Goal: Find specific page/section: Find specific page/section

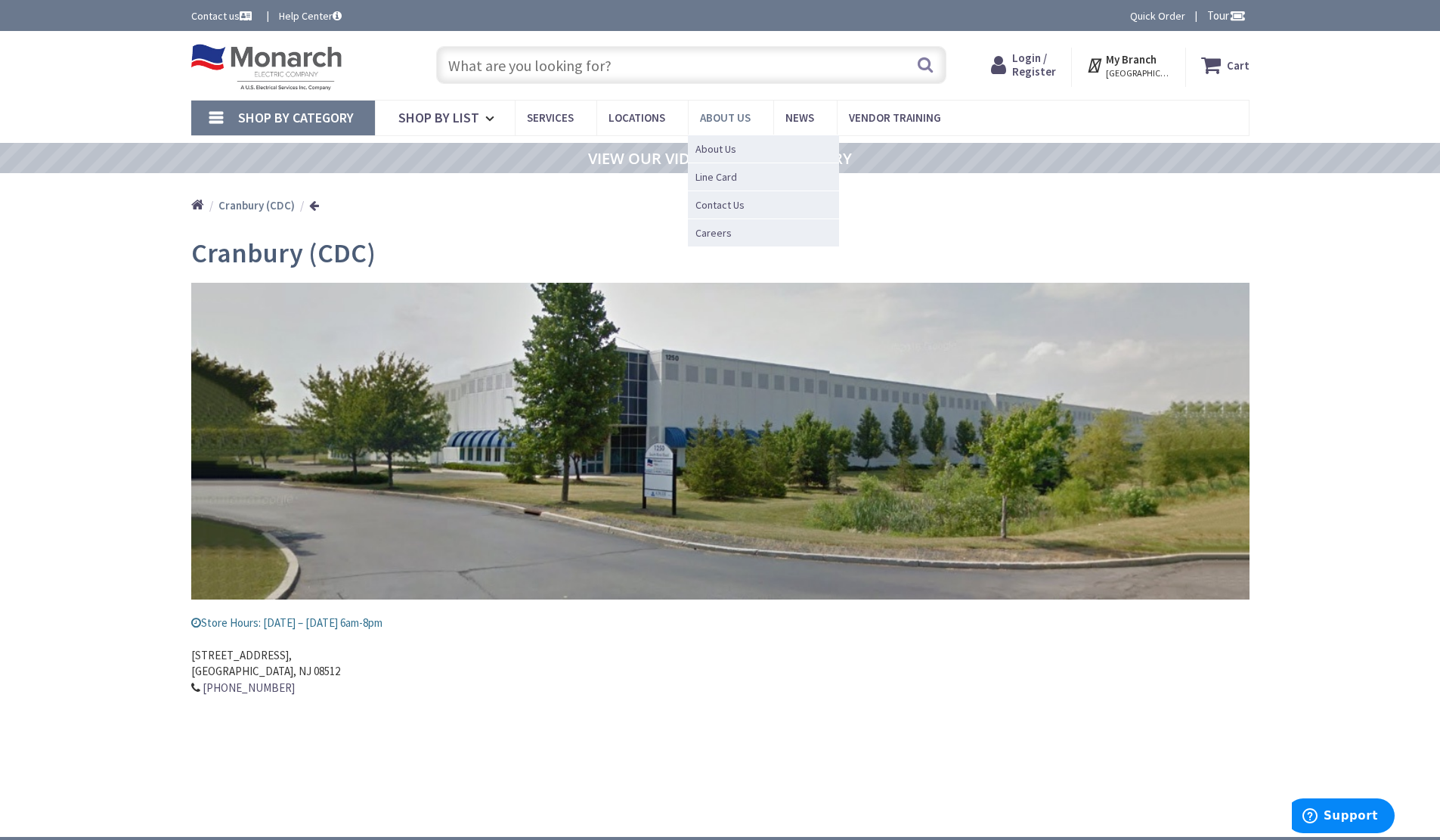
scroll to position [1, 0]
click at [719, 152] on span "About Us" at bounding box center [715, 148] width 41 height 15
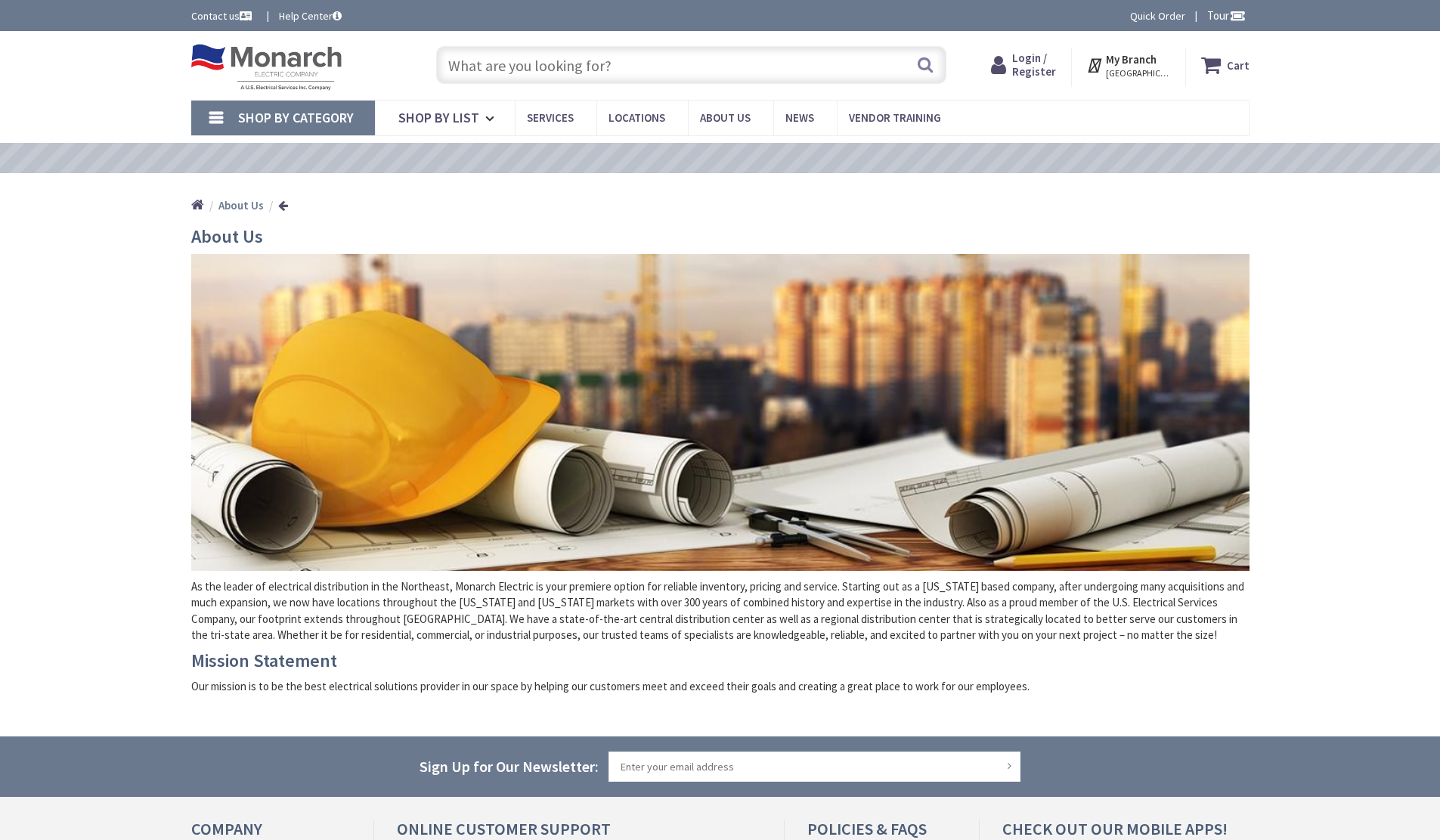
scroll to position [98, 0]
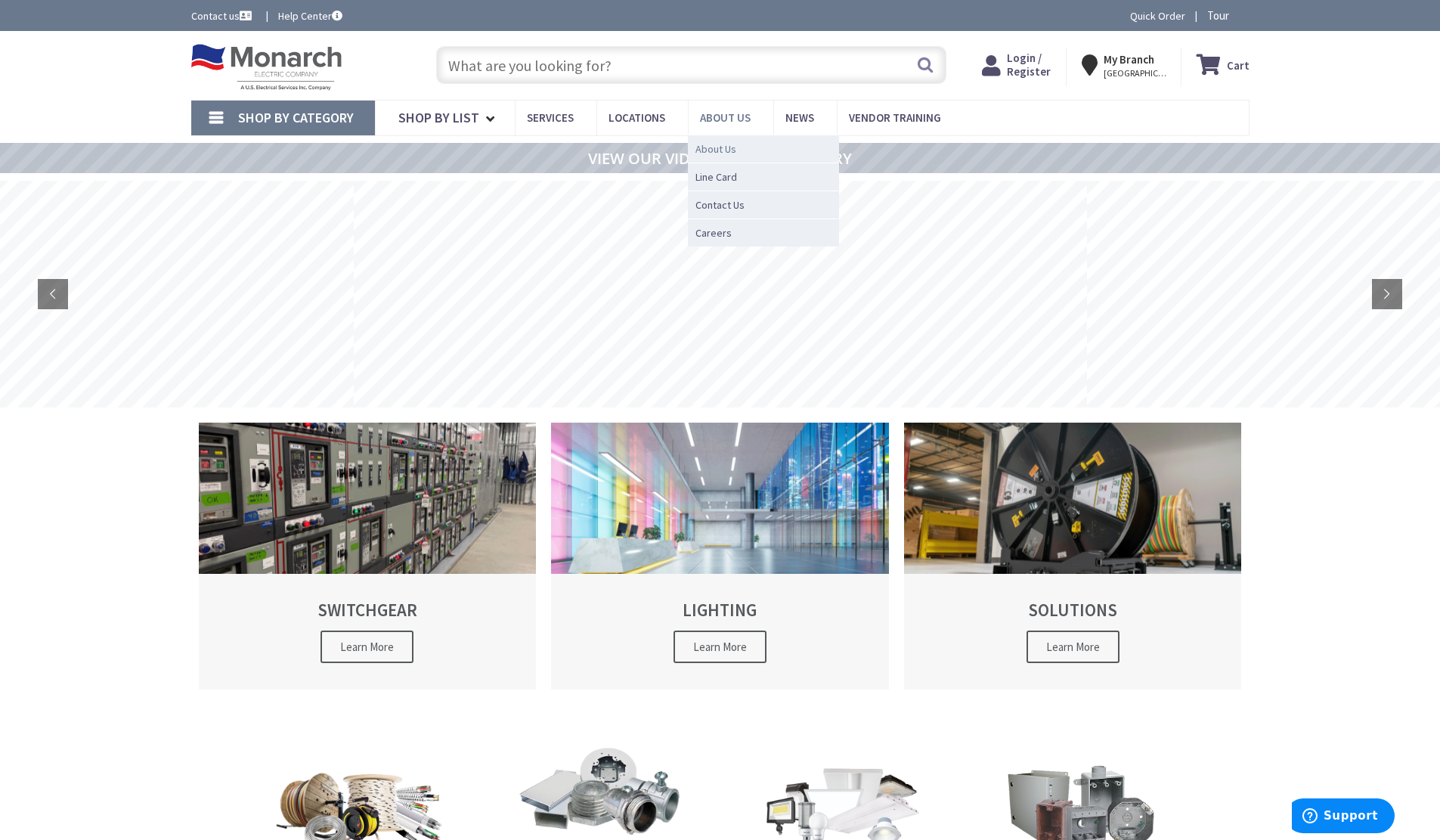
click at [726, 151] on span "About Us" at bounding box center [715, 149] width 41 height 15
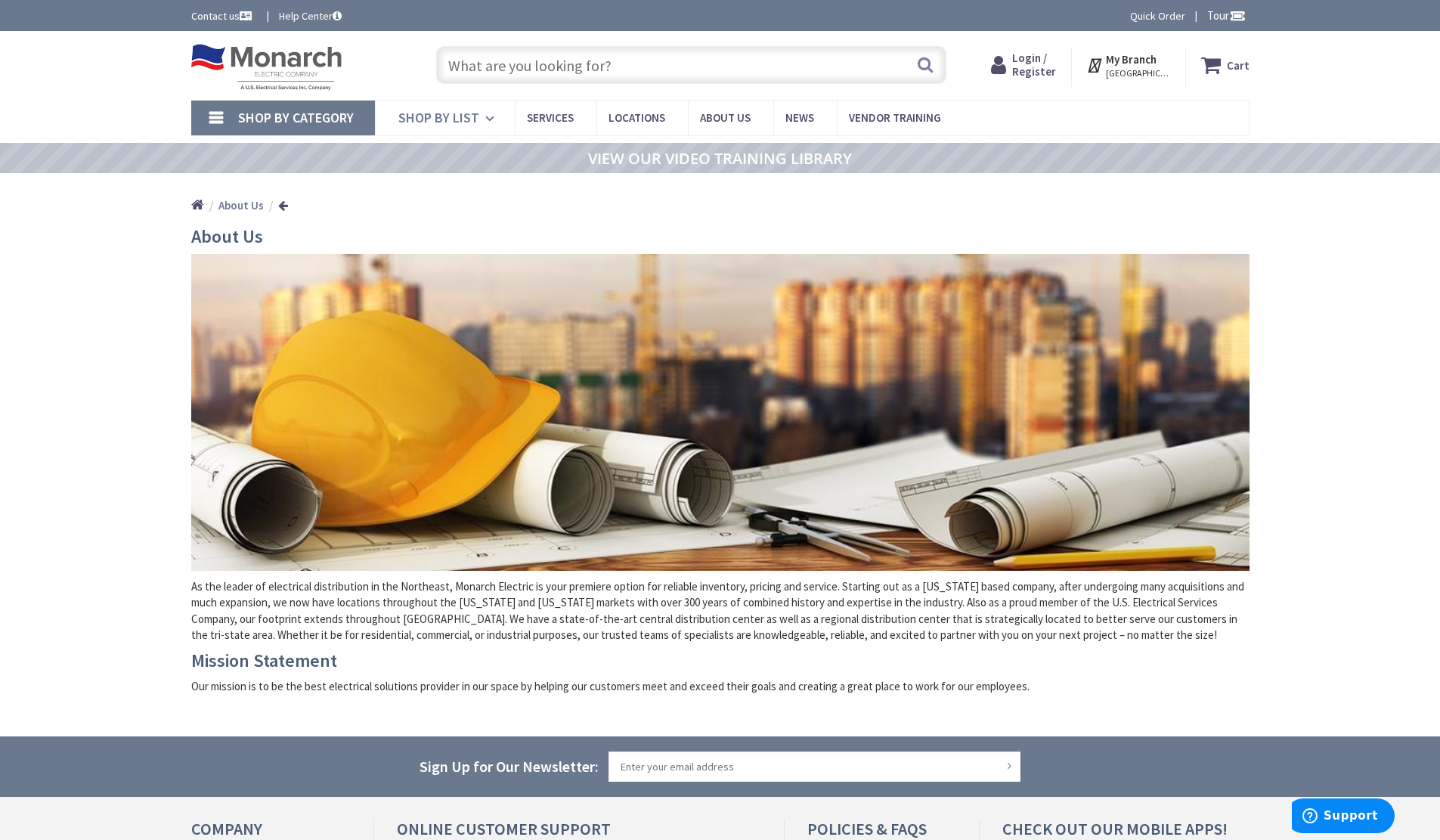
click at [493, 121] on icon at bounding box center [492, 119] width 14 height 34
click at [642, 117] on span "Locations" at bounding box center [636, 118] width 57 height 14
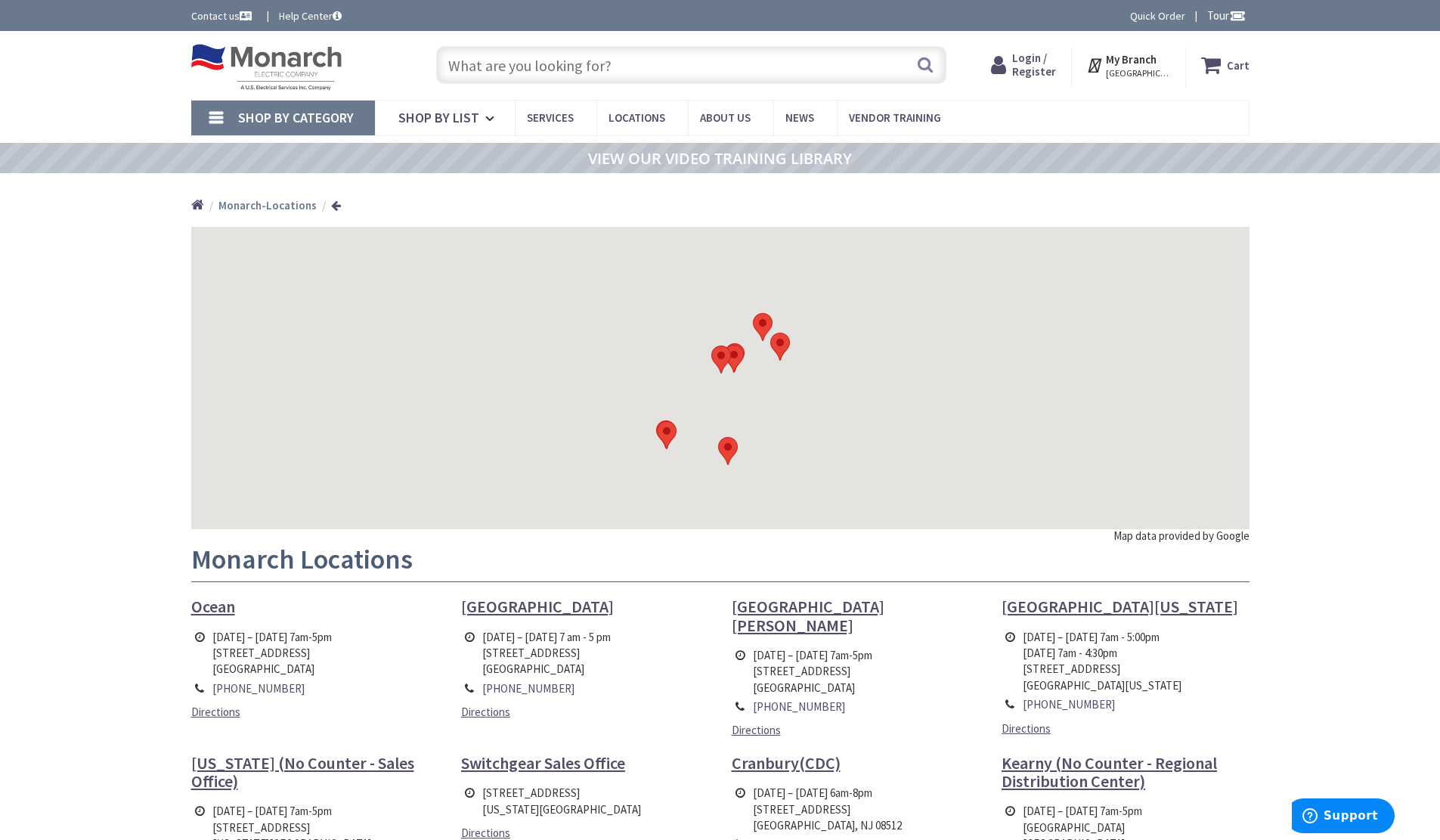
click at [568, 63] on input "text" at bounding box center [691, 65] width 510 height 38
